Goal: Task Accomplishment & Management: Use online tool/utility

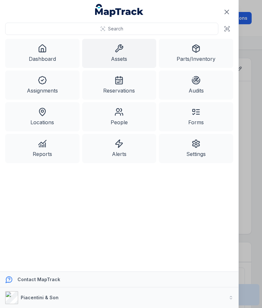
click at [230, 29] on button at bounding box center [227, 29] width 12 height 12
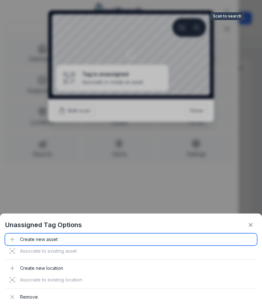
click at [30, 240] on div "Create new asset" at bounding box center [131, 239] width 252 height 12
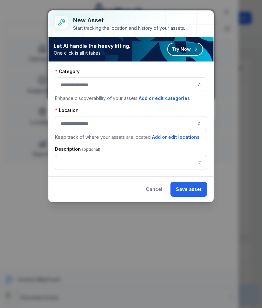
click at [66, 87] on button "button" at bounding box center [131, 84] width 152 height 15
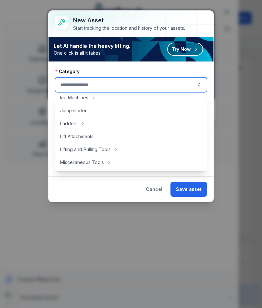
scroll to position [201, 0]
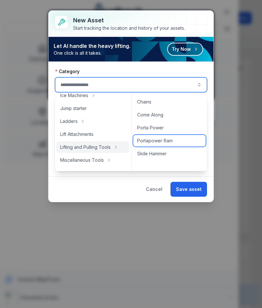
click at [174, 142] on div "Portapower Ram" at bounding box center [169, 141] width 72 height 12
type input "**********"
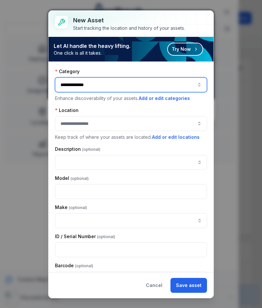
click at [173, 122] on button "button" at bounding box center [131, 123] width 152 height 15
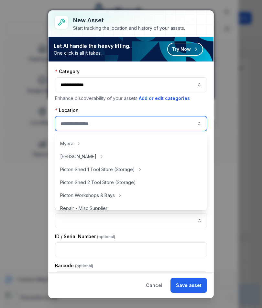
scroll to position [106, 0]
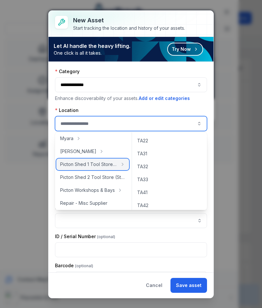
click at [109, 165] on span "Picton Shed 1 Tool Store (Storage)" at bounding box center [88, 164] width 57 height 6
type input "**********"
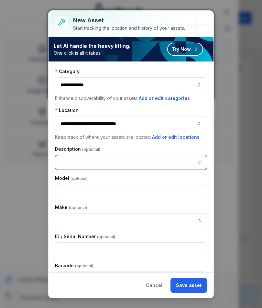
click at [154, 164] on input "asset-add:description-label" at bounding box center [131, 162] width 152 height 15
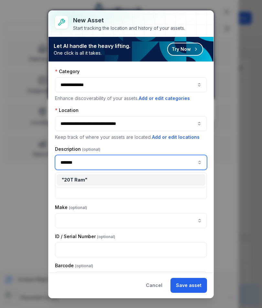
click at [76, 180] on span "" 20T Ram "" at bounding box center [75, 179] width 26 height 5
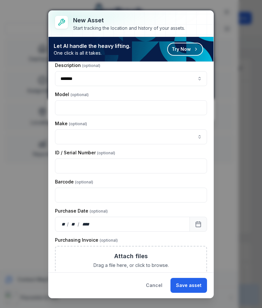
scroll to position [84, 0]
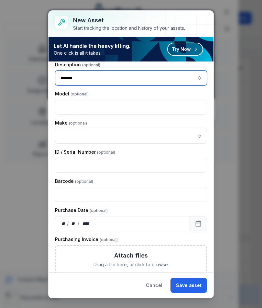
type input "*******"
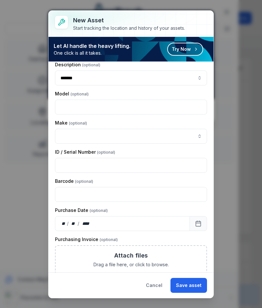
click at [193, 288] on button "Save asset" at bounding box center [188, 285] width 37 height 15
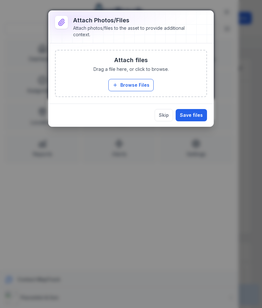
click at [142, 84] on button "Browse Files" at bounding box center [130, 85] width 45 height 12
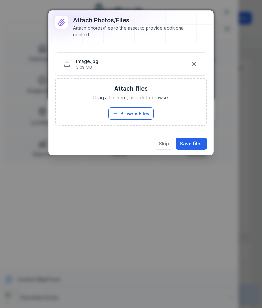
click at [189, 146] on button "Save files" at bounding box center [191, 143] width 31 height 12
